Goal: Go to known website: Access a specific website the user already knows

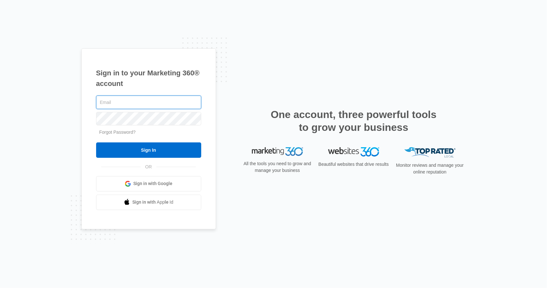
type input "[EMAIL_ADDRESS][DOMAIN_NAME]"
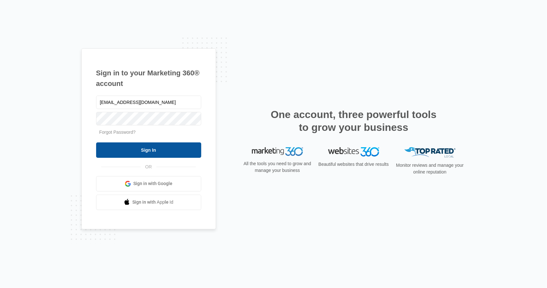
click at [157, 150] on input "Sign In" at bounding box center [148, 149] width 105 height 15
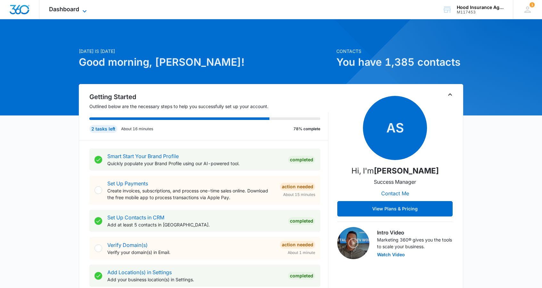
click at [83, 11] on icon at bounding box center [85, 11] width 8 height 8
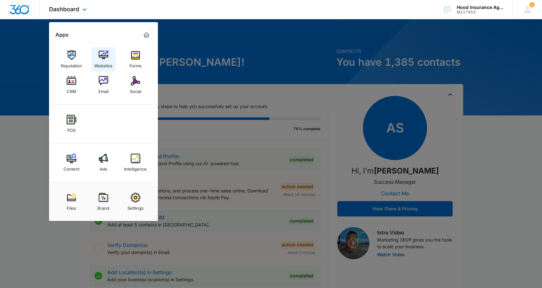
click at [103, 60] on div "Websites" at bounding box center [103, 64] width 18 height 8
